Goal: Task Accomplishment & Management: Use online tool/utility

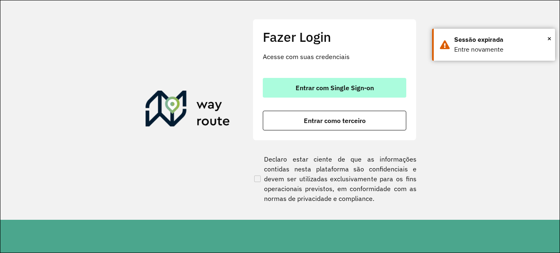
click at [306, 84] on span "Entrar com Single Sign-on" at bounding box center [334, 87] width 78 height 7
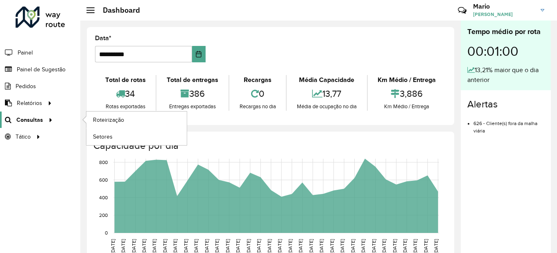
click at [23, 119] on span "Consultas" at bounding box center [29, 120] width 27 height 9
click at [99, 117] on span "Roteirização" at bounding box center [109, 120] width 33 height 9
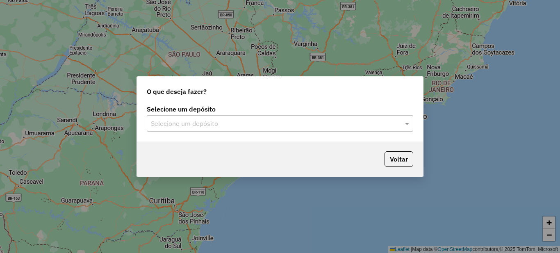
click at [225, 134] on div "Selecione um depósito Selecione um depósito" at bounding box center [280, 122] width 286 height 39
click at [199, 125] on input "text" at bounding box center [272, 124] width 242 height 10
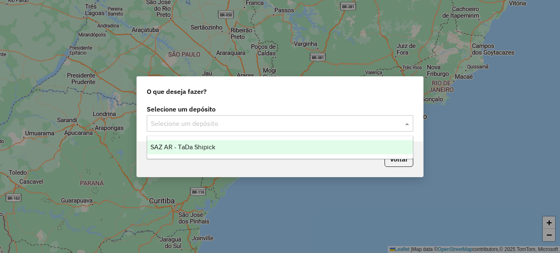
click at [193, 145] on span "SAZ AR - TaDa Shipick" at bounding box center [182, 146] width 65 height 7
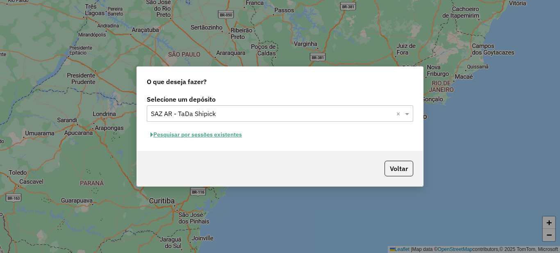
click at [195, 139] on button "Pesquisar por sessões existentes" at bounding box center [196, 134] width 99 height 13
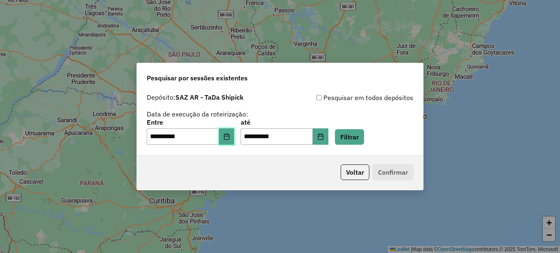
click at [229, 136] on icon "Choose Date" at bounding box center [226, 136] width 5 height 7
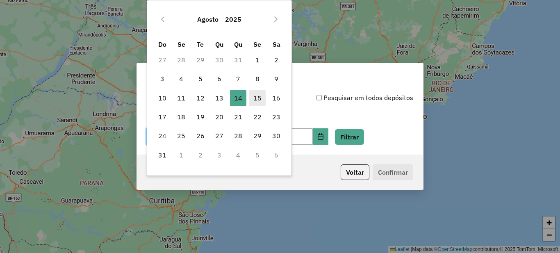
click at [252, 98] on span "15" at bounding box center [257, 98] width 16 height 16
type input "**********"
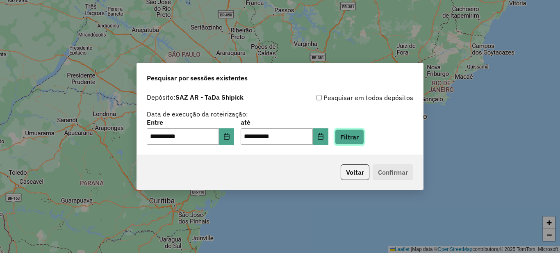
click at [347, 132] on button "Filtrar" at bounding box center [349, 137] width 29 height 16
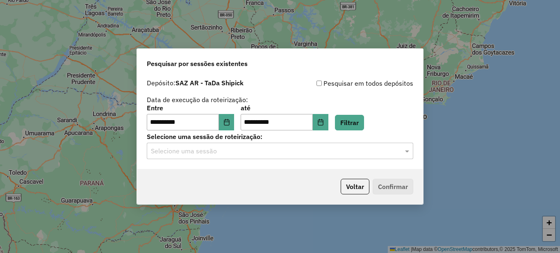
click at [238, 150] on input "text" at bounding box center [272, 151] width 242 height 10
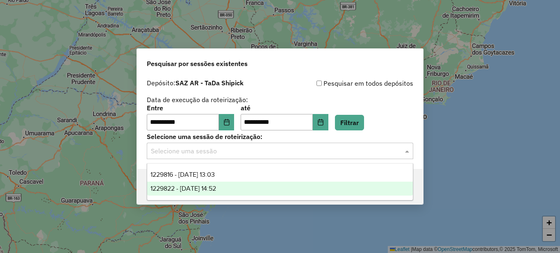
click at [242, 188] on div "1229822 - 15/08/2025 14:52" at bounding box center [280, 189] width 266 height 14
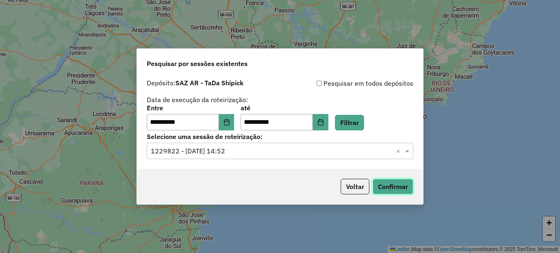
click at [395, 185] on button "Confirmar" at bounding box center [392, 187] width 41 height 16
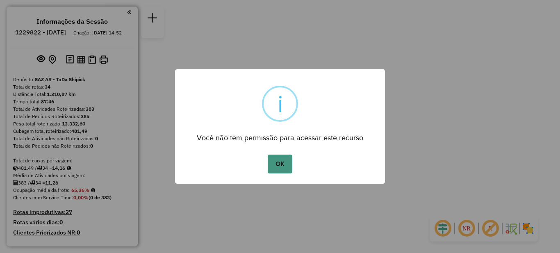
click at [275, 154] on button "OK" at bounding box center [280, 163] width 24 height 19
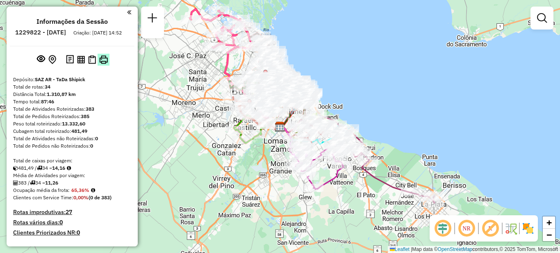
click at [105, 64] on img at bounding box center [103, 59] width 9 height 9
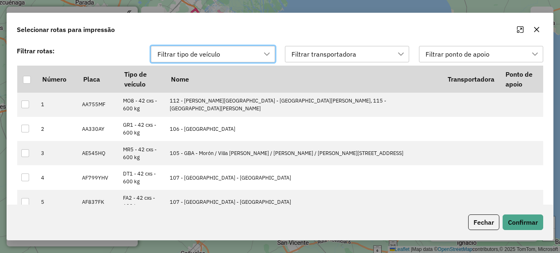
scroll to position [6, 37]
click at [29, 81] on div at bounding box center [27, 80] width 8 height 8
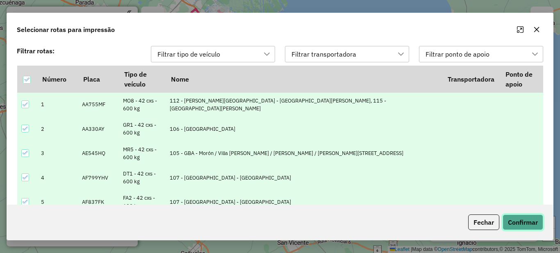
click at [517, 220] on button "Confirmar" at bounding box center [522, 222] width 41 height 16
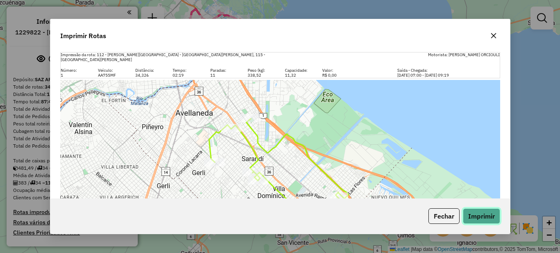
click at [481, 217] on button "Imprimir" at bounding box center [481, 216] width 37 height 16
click at [495, 38] on icon "button" at bounding box center [492, 35] width 5 height 5
